Goal: Task Accomplishment & Management: Manage account settings

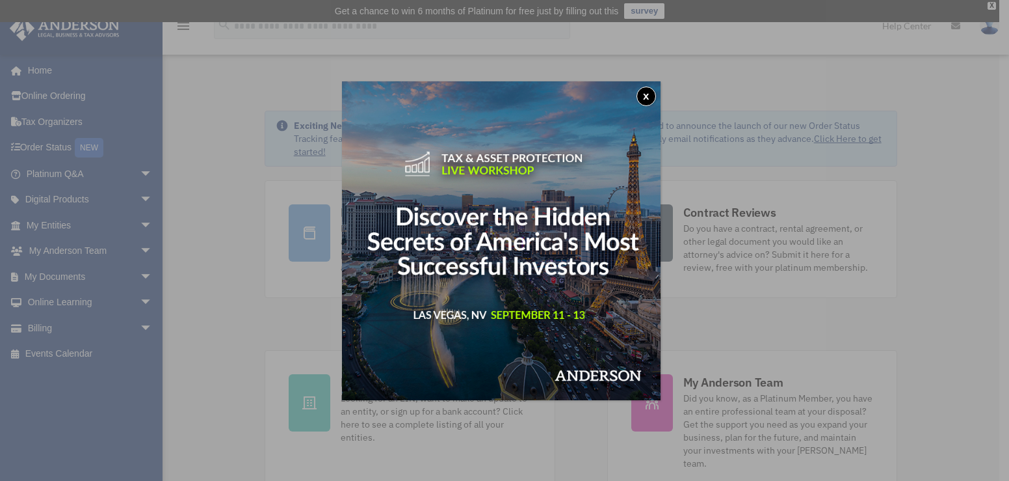
click at [652, 99] on button "x" at bounding box center [647, 96] width 20 height 20
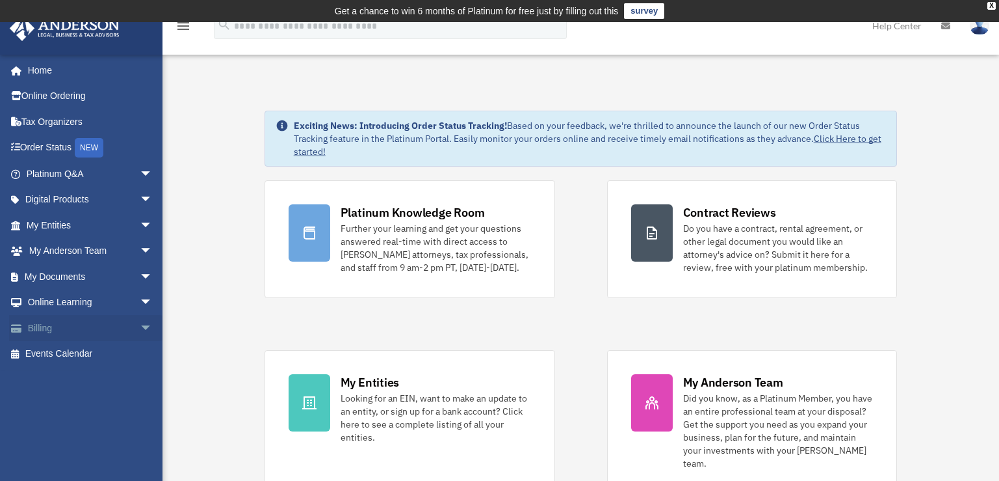
click at [97, 329] on link "Billing arrow_drop_down" at bounding box center [90, 328] width 163 height 26
click at [140, 324] on span "arrow_drop_down" at bounding box center [153, 328] width 26 height 27
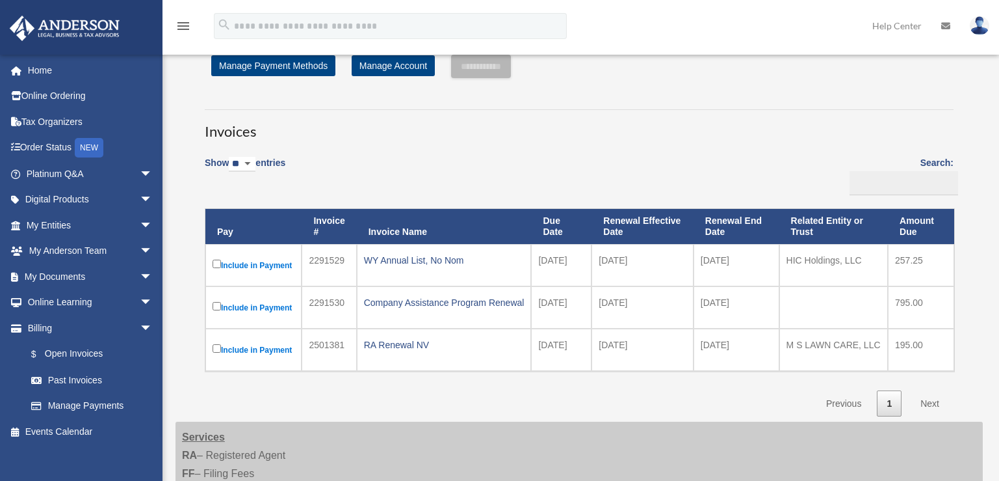
scroll to position [65, 0]
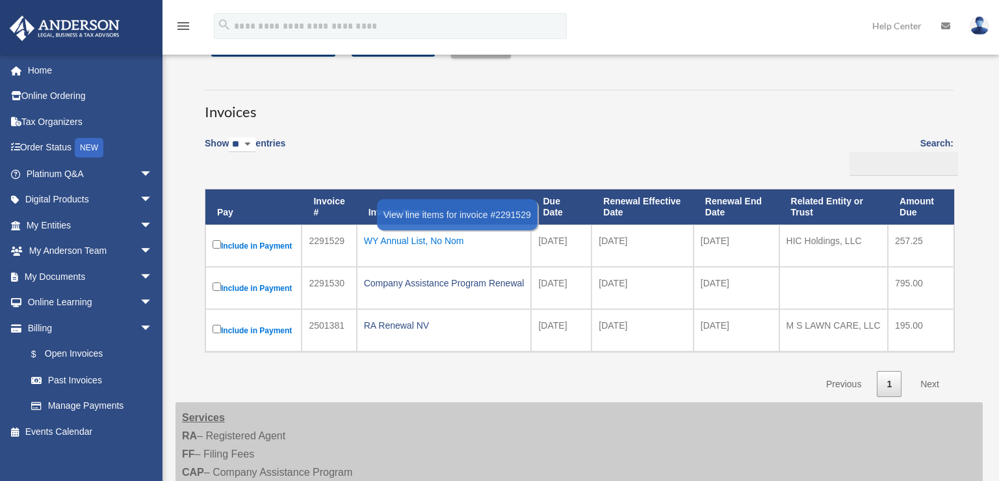
click at [399, 241] on div "WY Annual List, No Nom" at bounding box center [444, 240] width 161 height 18
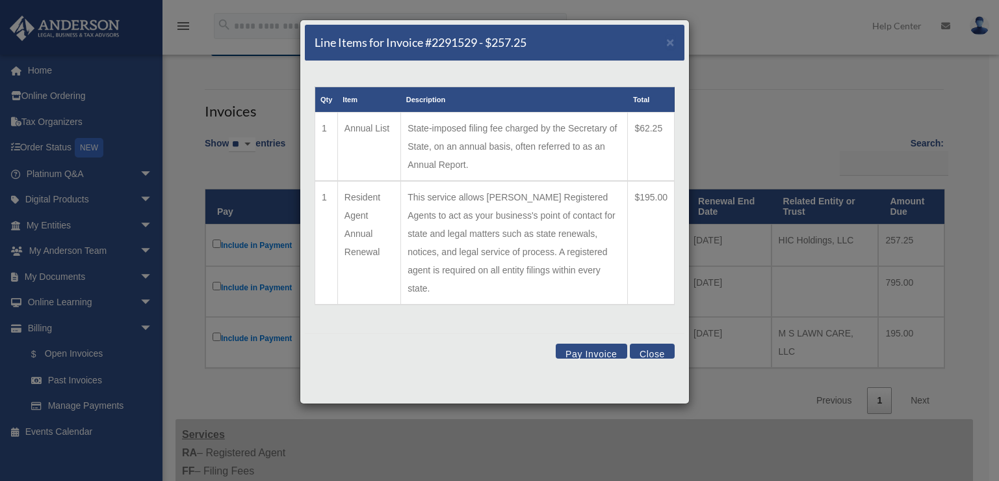
scroll to position [130, 0]
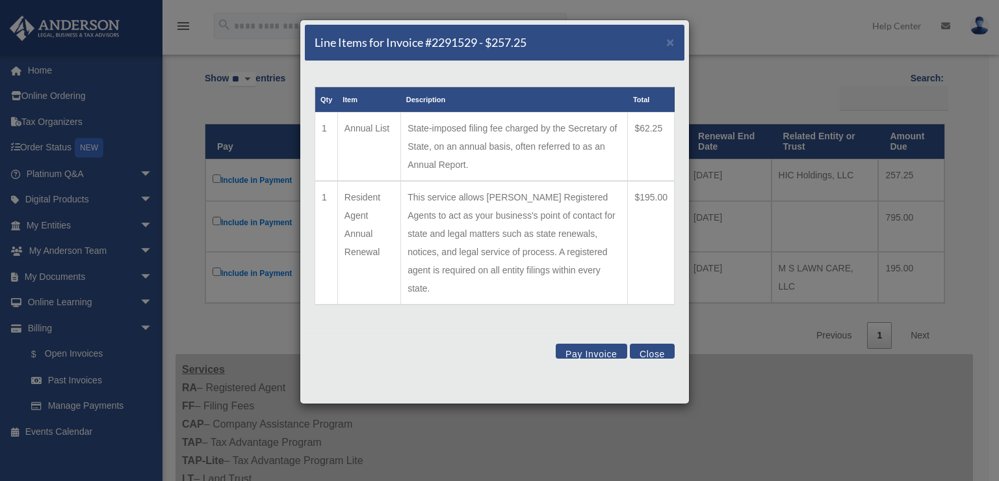
click at [647, 343] on button "Close" at bounding box center [652, 350] width 45 height 15
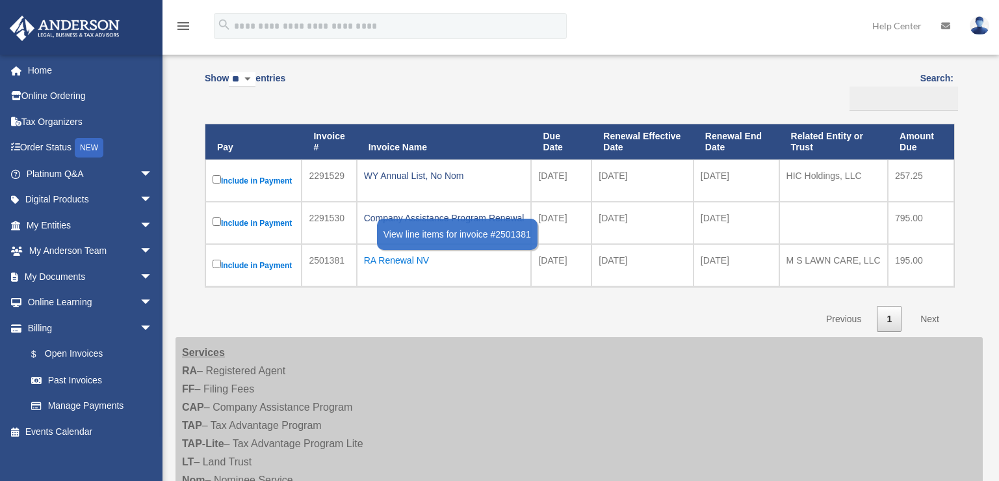
click at [405, 261] on div "RA Renewal NV" at bounding box center [444, 260] width 161 height 18
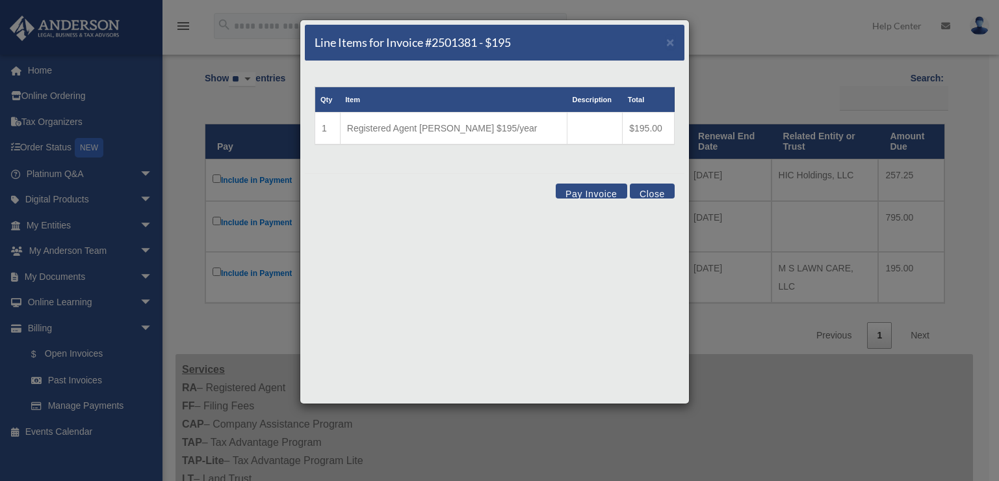
click at [661, 192] on button "Close" at bounding box center [652, 190] width 45 height 15
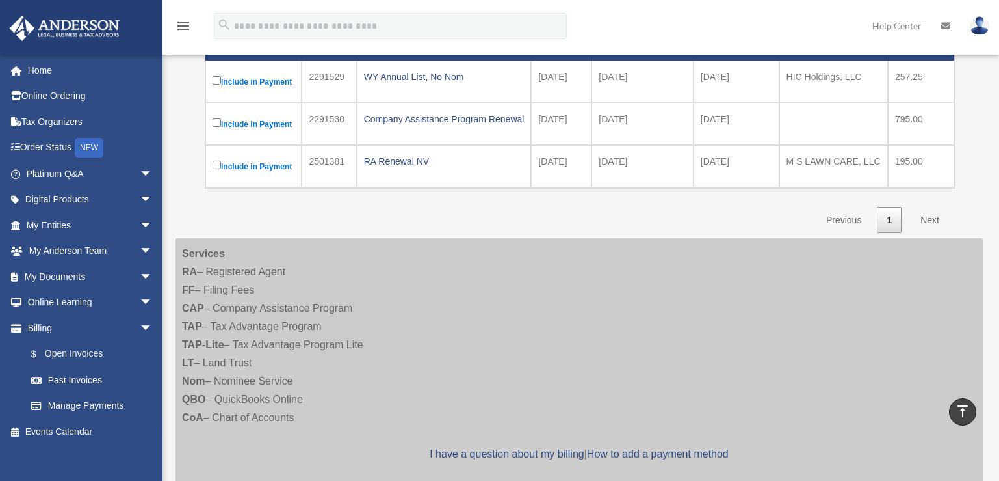
scroll to position [164, 0]
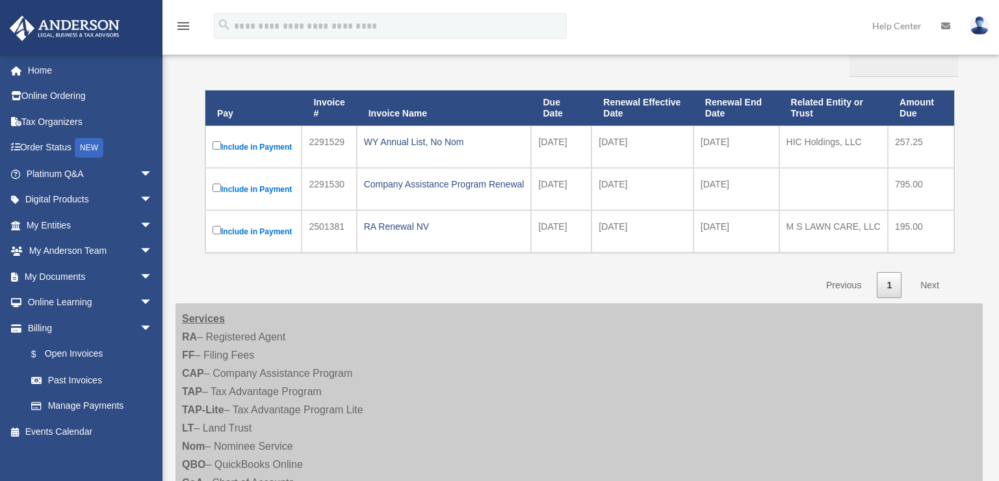
click at [935, 285] on link "Next" at bounding box center [930, 285] width 38 height 27
click at [115, 401] on link "Manage Payments" at bounding box center [95, 406] width 154 height 26
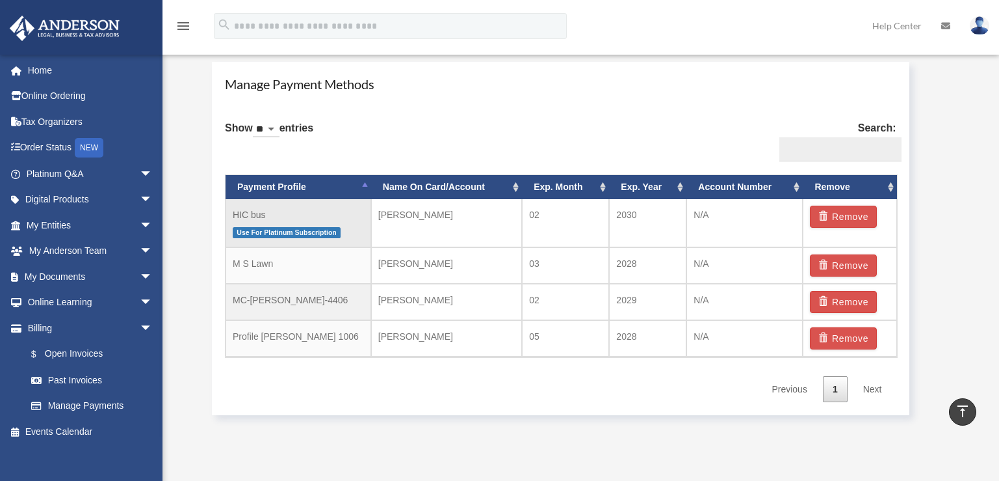
scroll to position [780, 0]
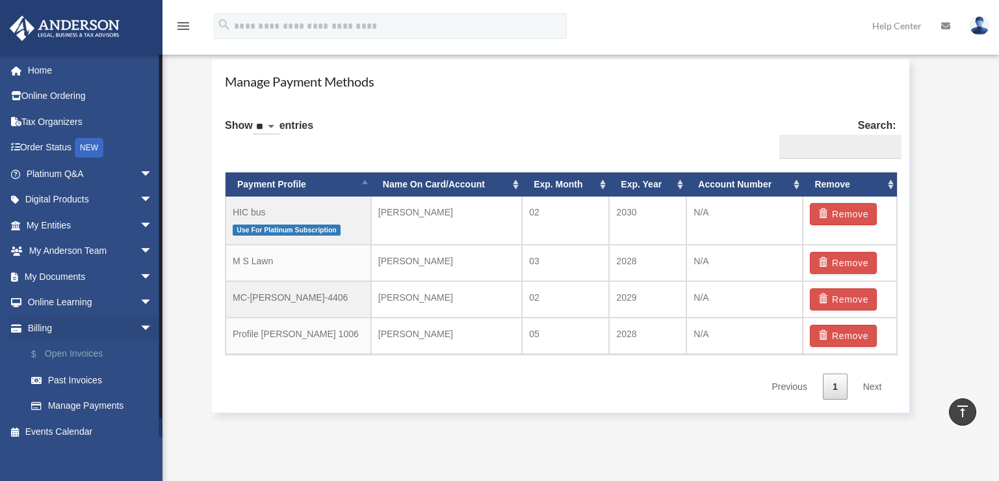
click at [81, 350] on link "$ Open Invoices" at bounding box center [95, 354] width 154 height 27
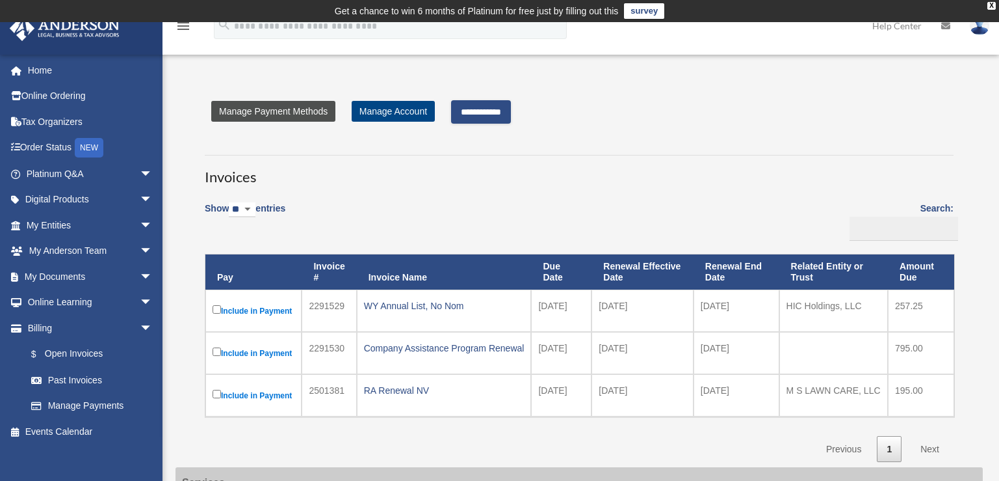
click at [300, 115] on link "Manage Payment Methods" at bounding box center [273, 111] width 124 height 21
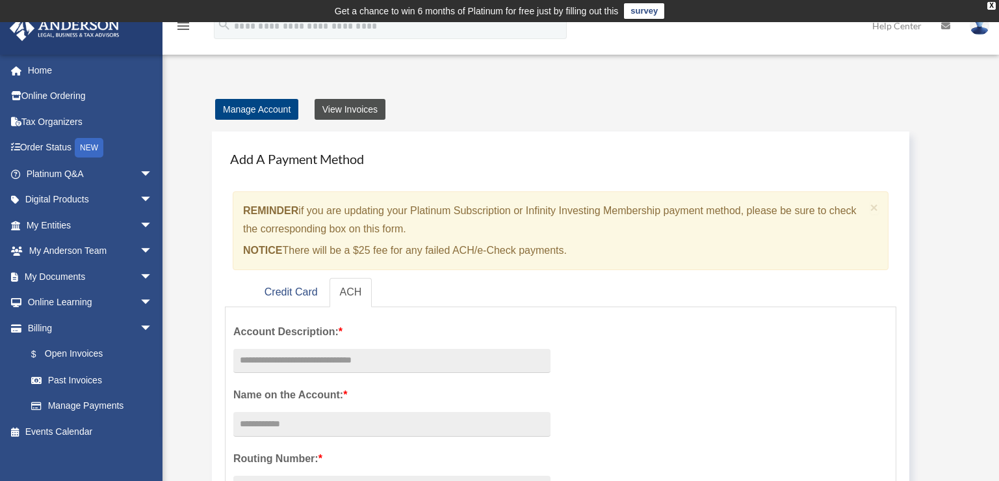
click at [363, 112] on link "View Invoices" at bounding box center [350, 109] width 71 height 21
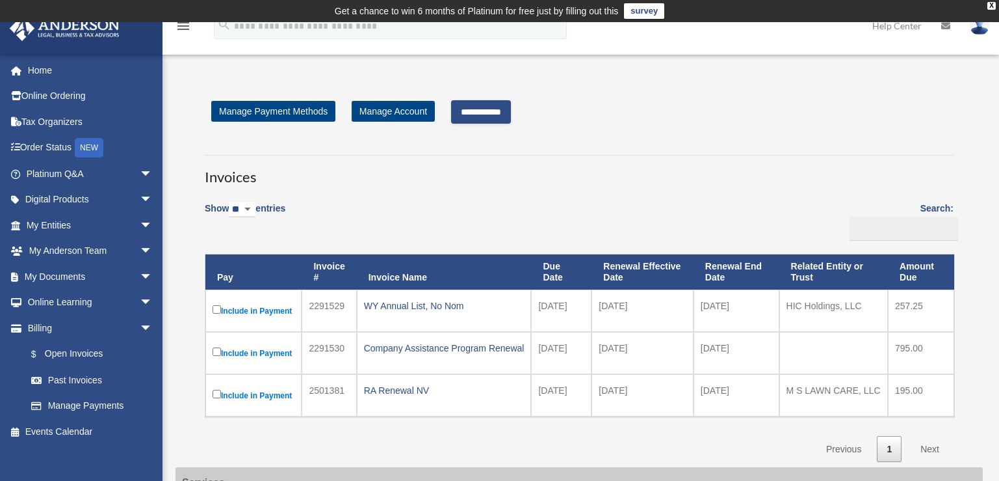
click at [495, 112] on input "**********" at bounding box center [481, 111] width 60 height 23
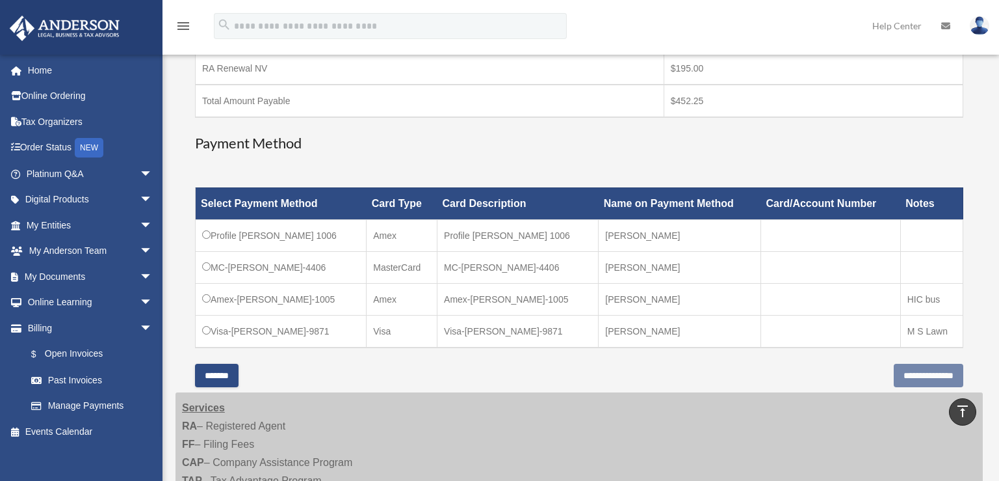
scroll to position [325, 0]
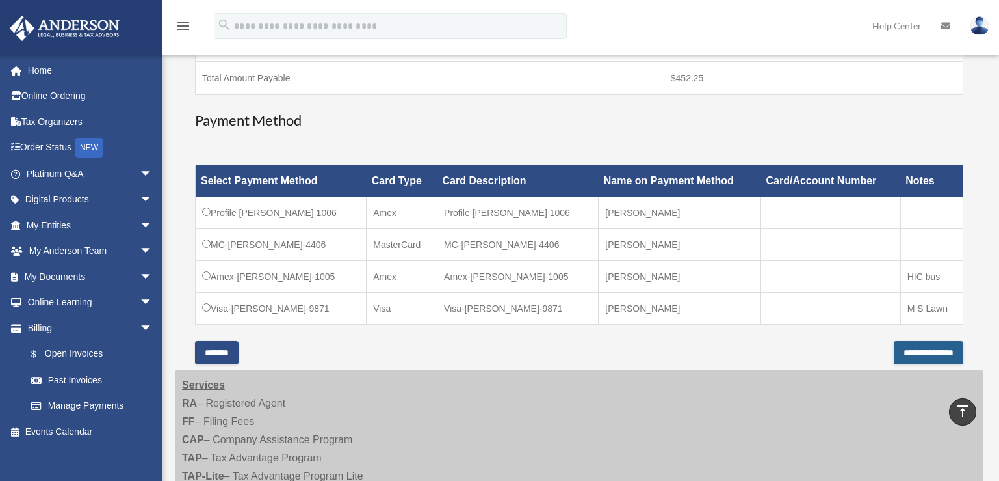
click at [903, 351] on input "**********" at bounding box center [929, 352] width 70 height 23
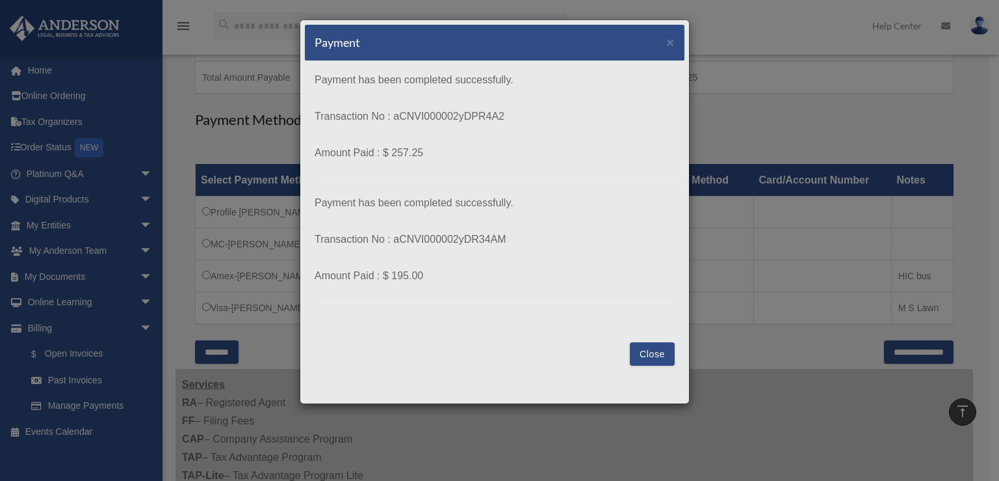
click at [666, 352] on button "Close" at bounding box center [652, 353] width 45 height 23
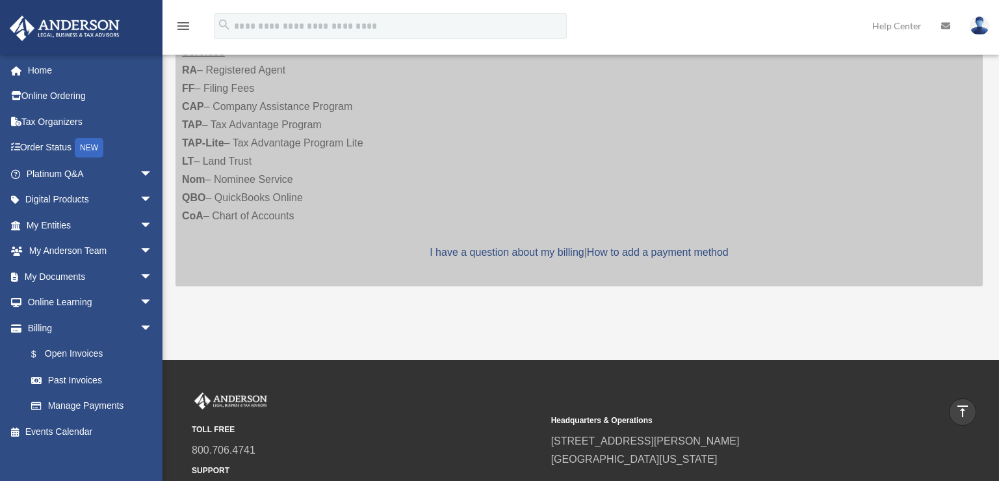
scroll to position [347, 0]
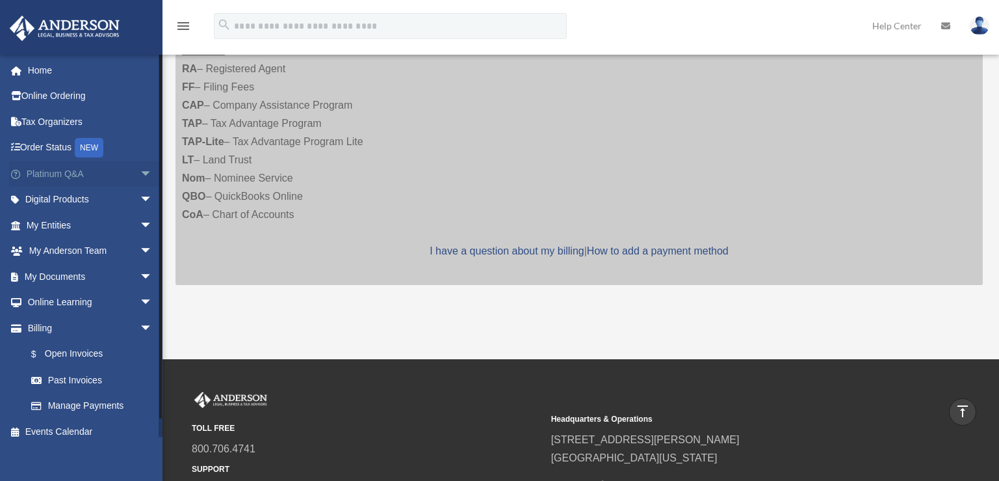
click at [140, 174] on span "arrow_drop_down" at bounding box center [153, 174] width 26 height 27
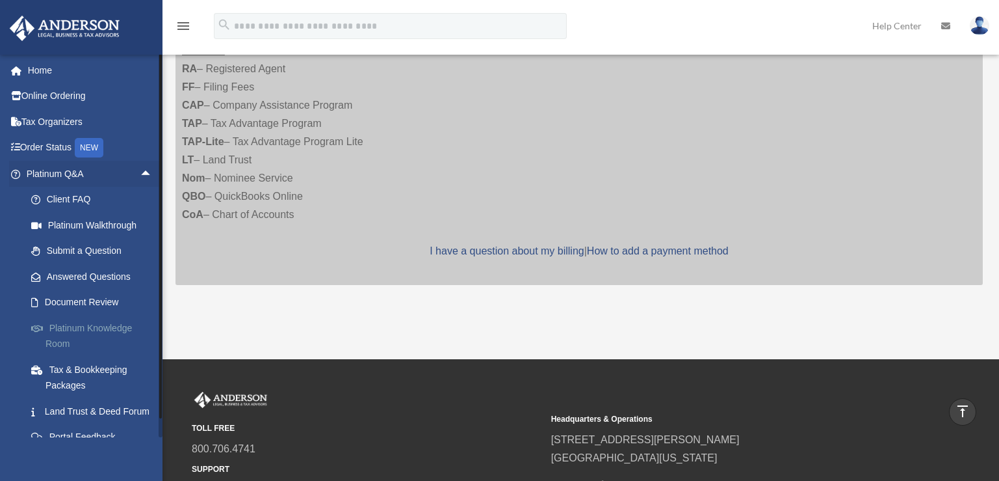
click at [79, 329] on link "Platinum Knowledge Room" at bounding box center [95, 336] width 154 height 42
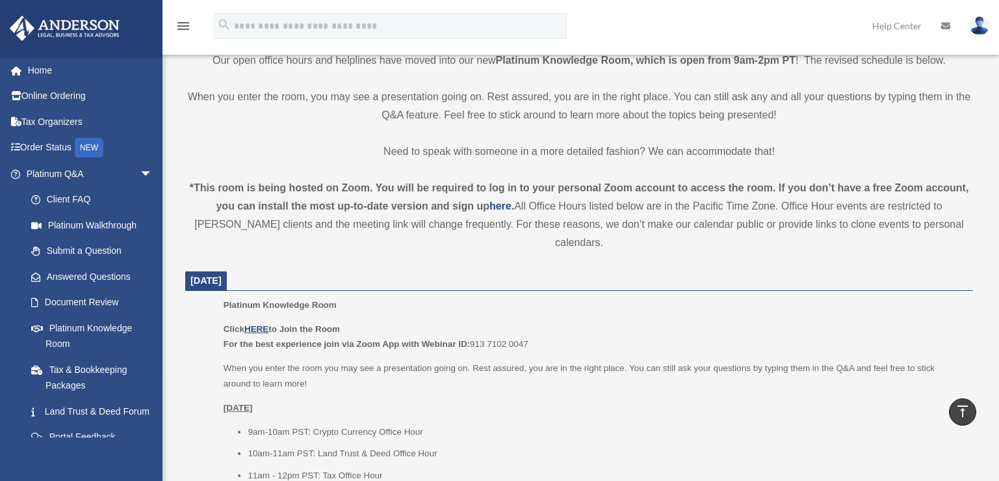
scroll to position [325, 0]
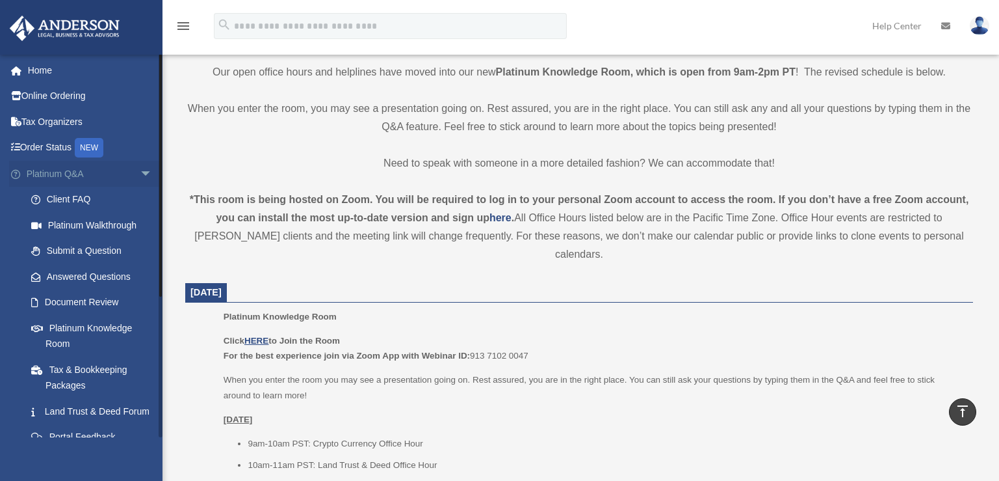
click at [140, 173] on span "arrow_drop_down" at bounding box center [153, 174] width 26 height 27
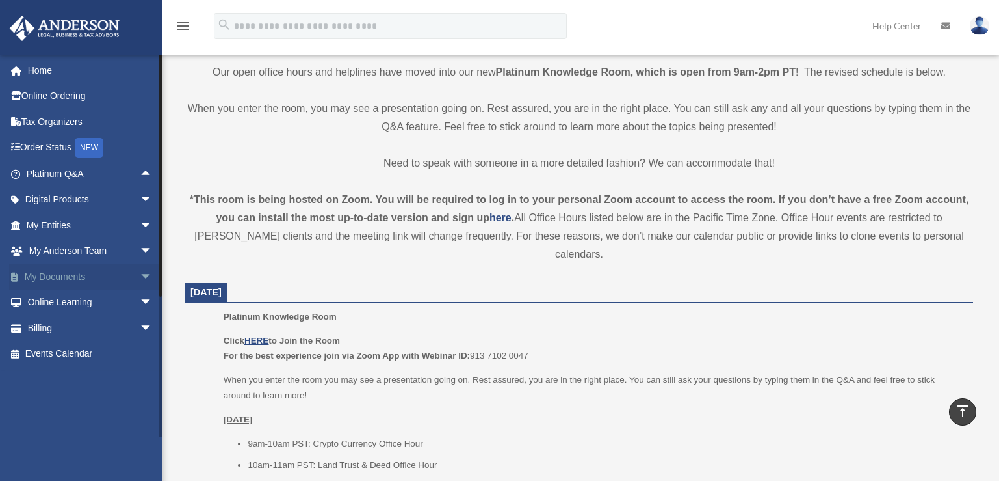
click at [118, 280] on link "My Documents arrow_drop_down" at bounding box center [90, 276] width 163 height 26
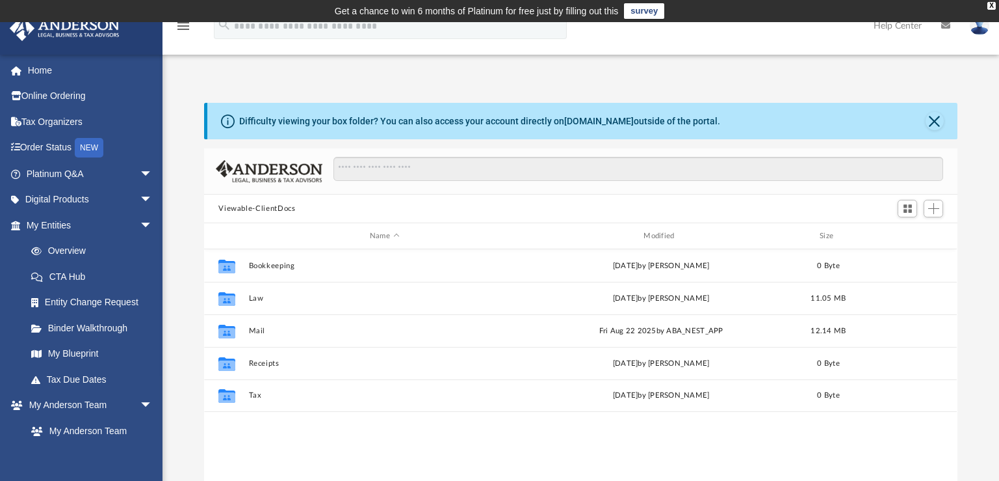
scroll to position [65, 0]
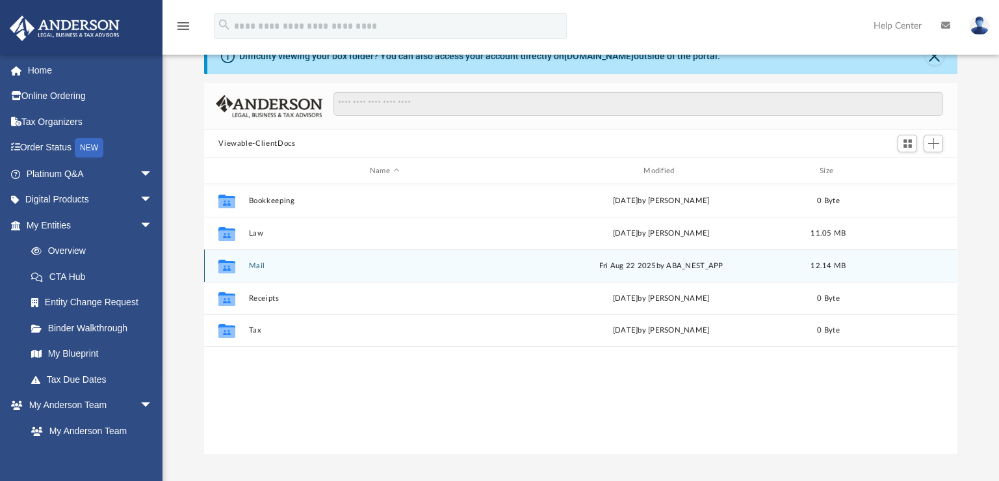
click at [242, 266] on div "Collaborated Folder" at bounding box center [227, 265] width 33 height 21
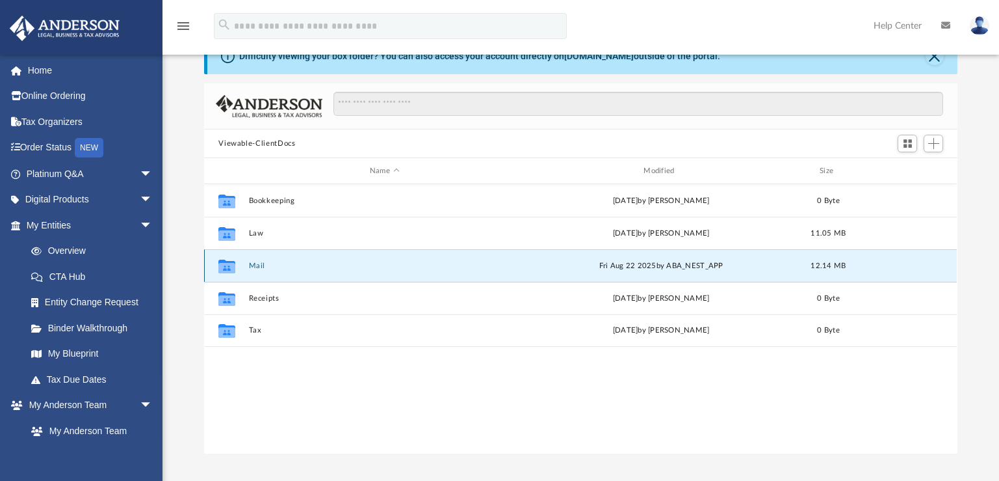
click at [404, 265] on button "Mail" at bounding box center [384, 265] width 271 height 8
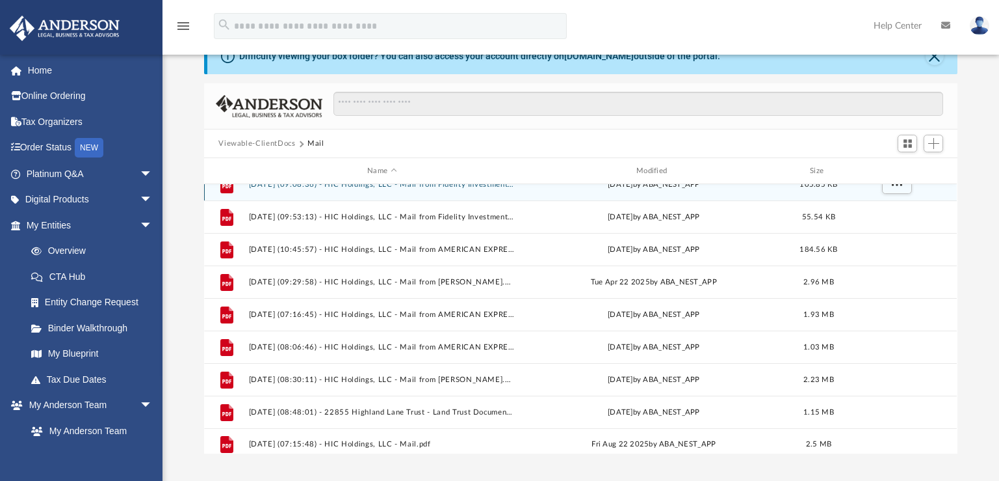
scroll to position [23, 0]
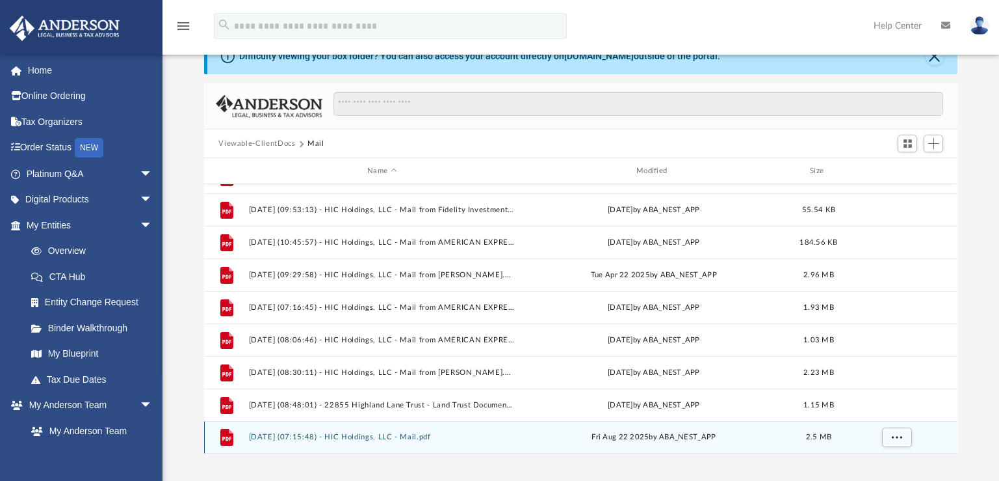
click at [367, 436] on button "2025.08.22 (07:15:48) - HIC Holdings, LLC - Mail.pdf" at bounding box center [382, 436] width 267 height 8
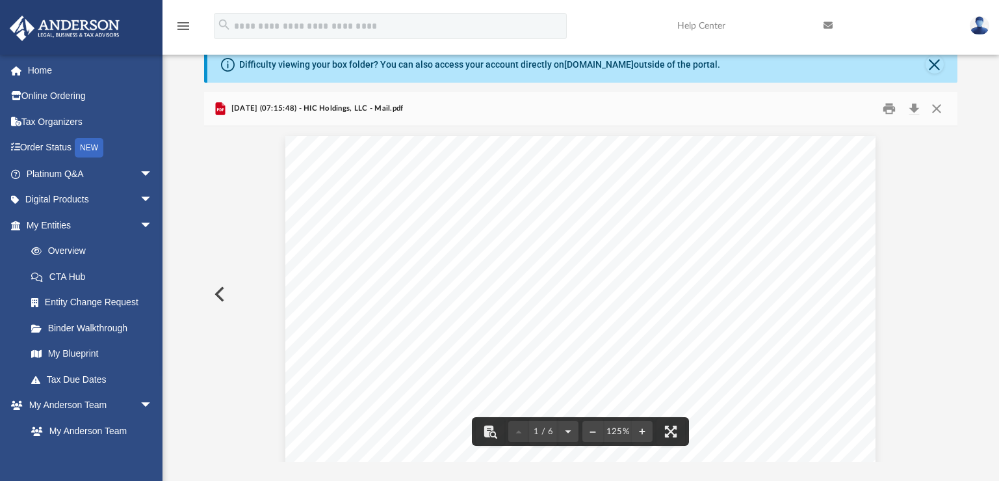
scroll to position [0, 0]
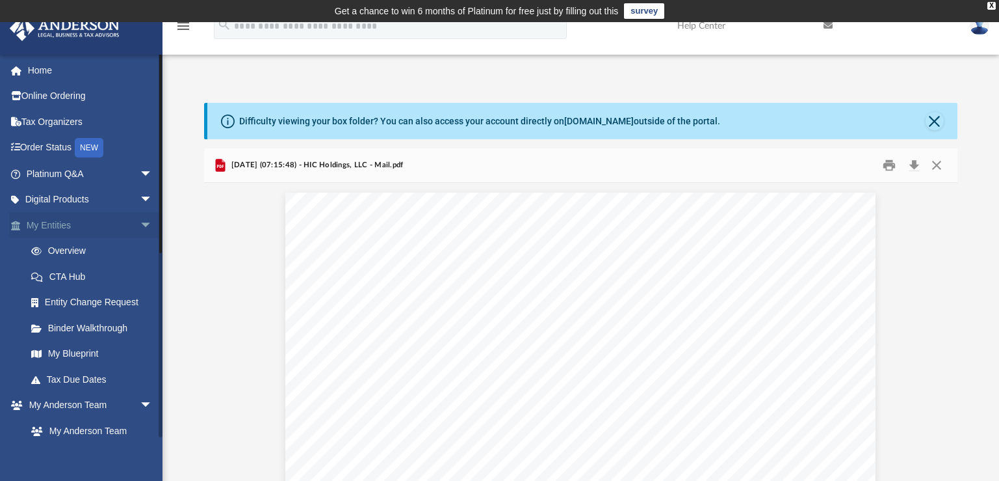
click at [85, 222] on link "My Entities arrow_drop_down" at bounding box center [90, 225] width 163 height 26
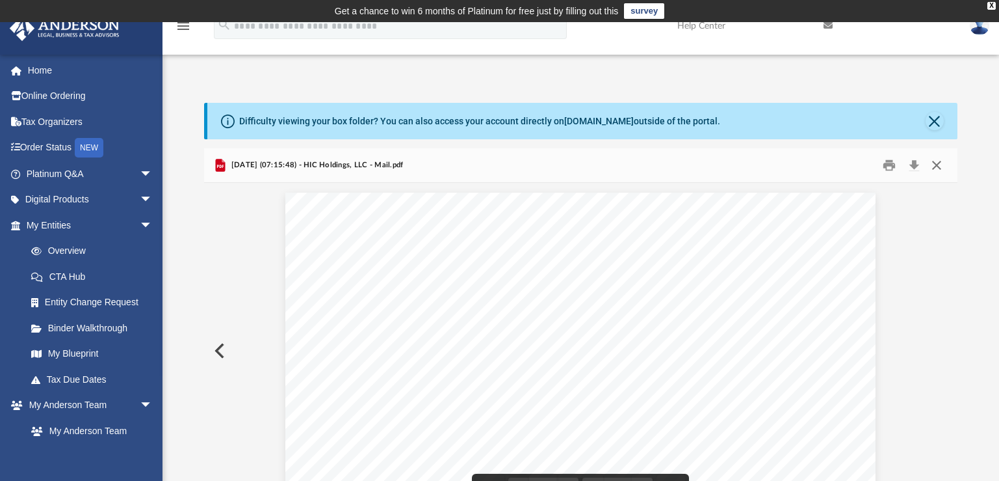
click at [933, 166] on button "Close" at bounding box center [936, 165] width 23 height 20
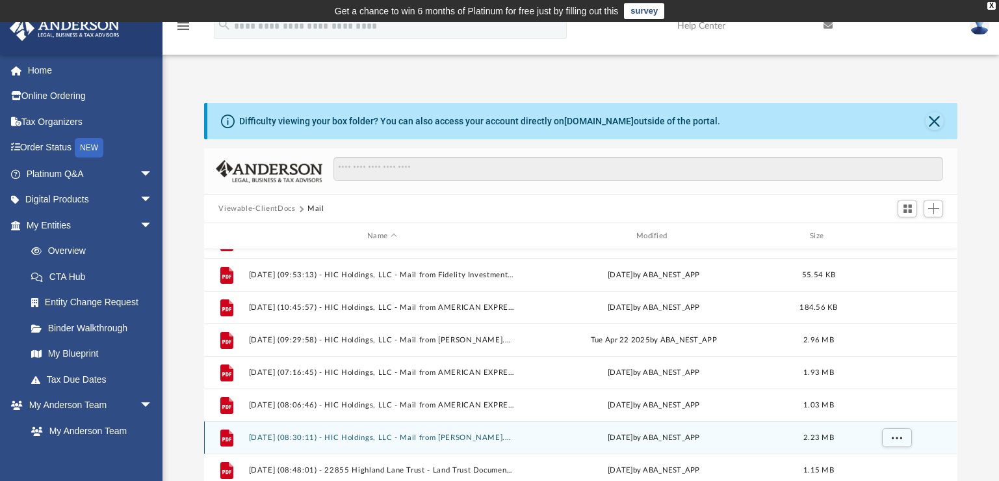
scroll to position [261, 0]
